Goal: Task Accomplishment & Management: Use online tool/utility

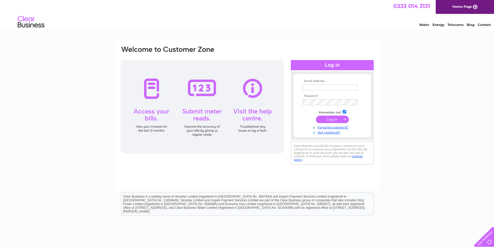
type input "[PERSON_NAME][EMAIL_ADDRESS][DOMAIN_NAME]"
click at [334, 118] on input "submit" at bounding box center [332, 119] width 33 height 7
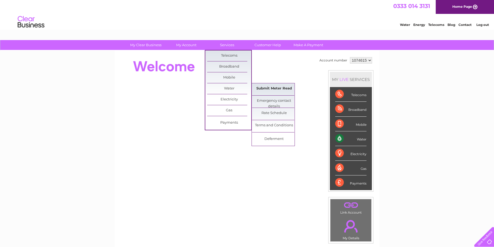
click at [269, 91] on link "Submit Meter Read" at bounding box center [274, 88] width 44 height 11
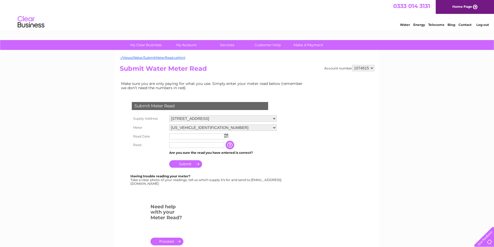
click at [228, 134] on td at bounding box center [223, 136] width 110 height 9
click at [225, 135] on img at bounding box center [226, 136] width 4 height 4
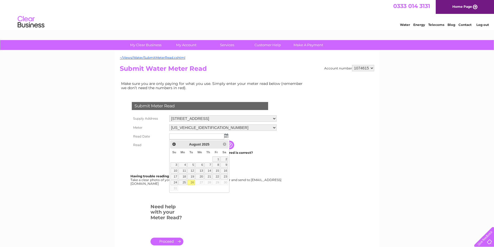
click at [192, 181] on link "26" at bounding box center [190, 182] width 7 height 5
type input "2025/08/26"
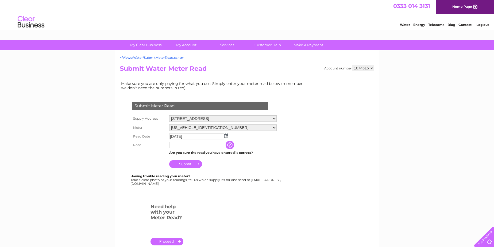
click at [187, 147] on input "text" at bounding box center [196, 145] width 55 height 6
type input "00176"
click at [187, 163] on input "Submit" at bounding box center [185, 163] width 33 height 7
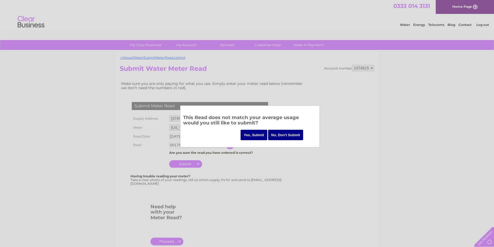
click at [256, 134] on input "Yes, Submit" at bounding box center [253, 135] width 27 height 10
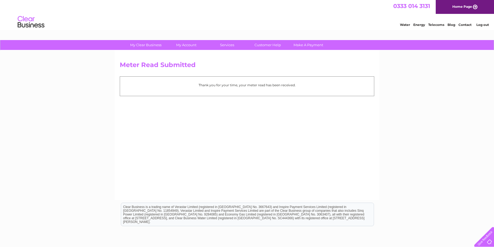
click at [483, 25] on link "Log out" at bounding box center [482, 25] width 13 height 4
